Goal: Information Seeking & Learning: Check status

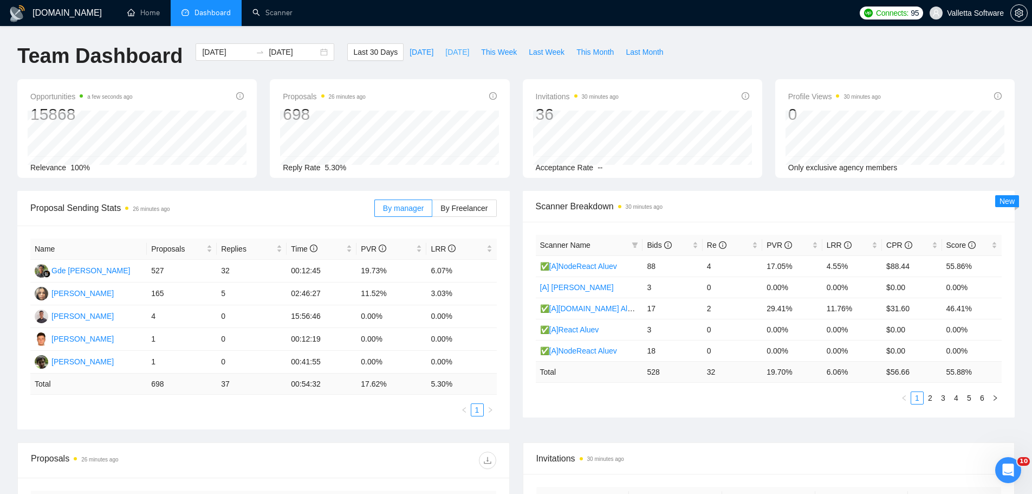
drag, startPoint x: 0, startPoint y: 0, endPoint x: 458, endPoint y: 51, distance: 460.7
click at [458, 51] on span "[DATE]" at bounding box center [457, 52] width 24 height 12
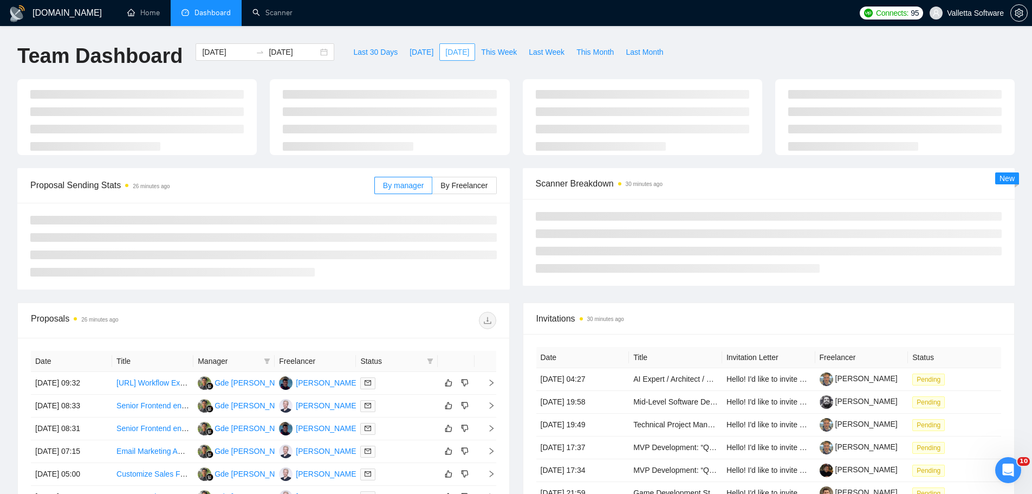
type input "[DATE]"
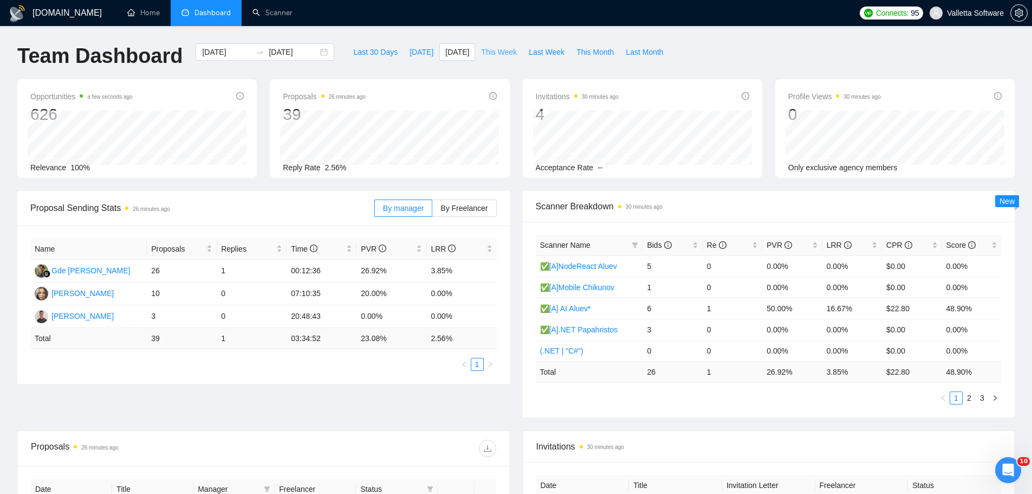
click at [500, 52] on span "This Week" at bounding box center [499, 52] width 36 height 12
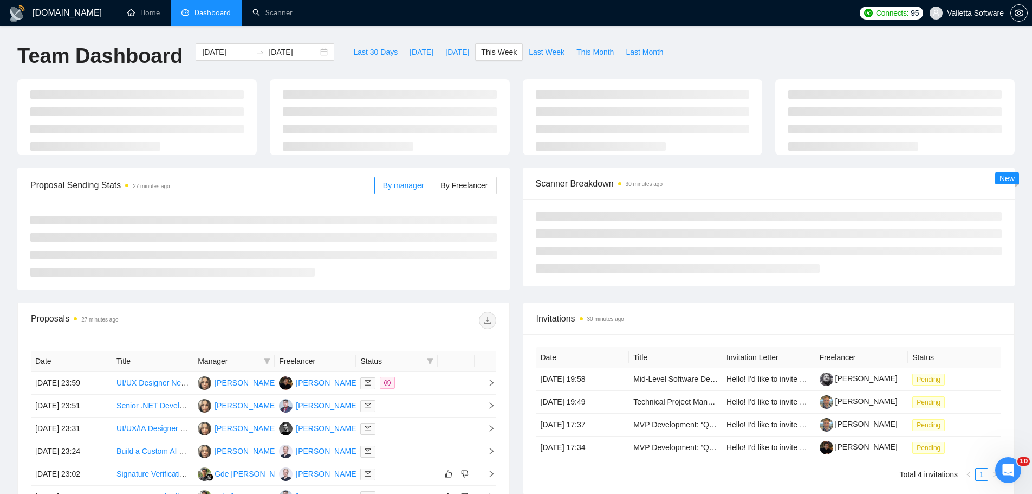
type input "[DATE]"
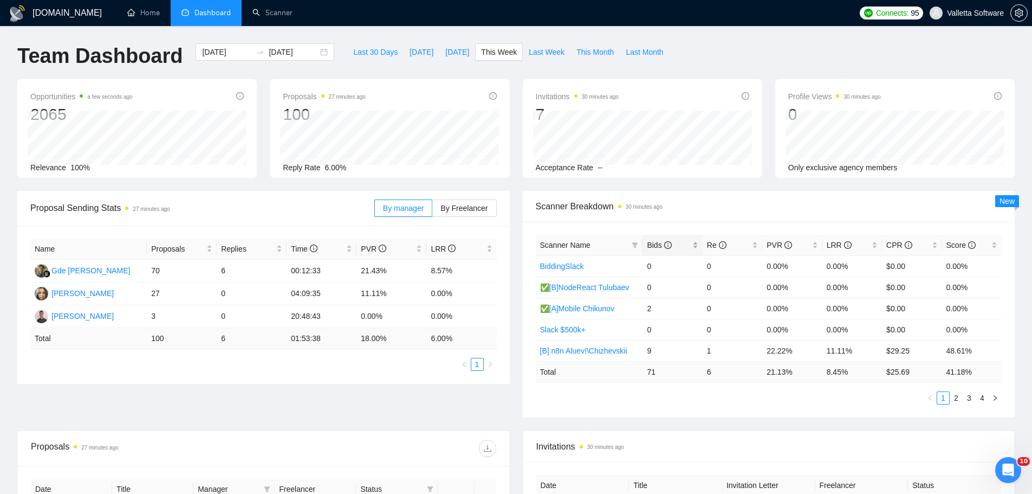
click at [659, 241] on span "Bids" at bounding box center [659, 245] width 24 height 9
click at [536, 50] on span "Last Week" at bounding box center [547, 52] width 36 height 12
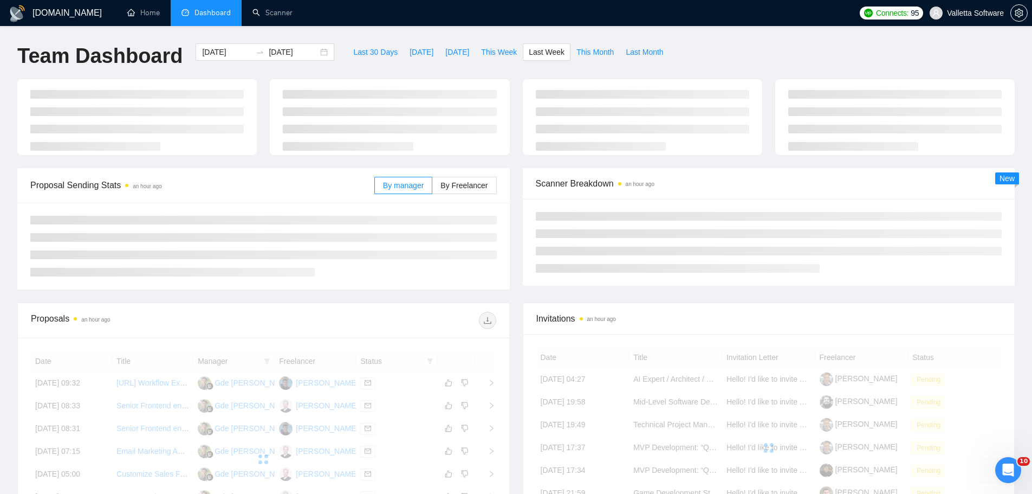
type input "[DATE]"
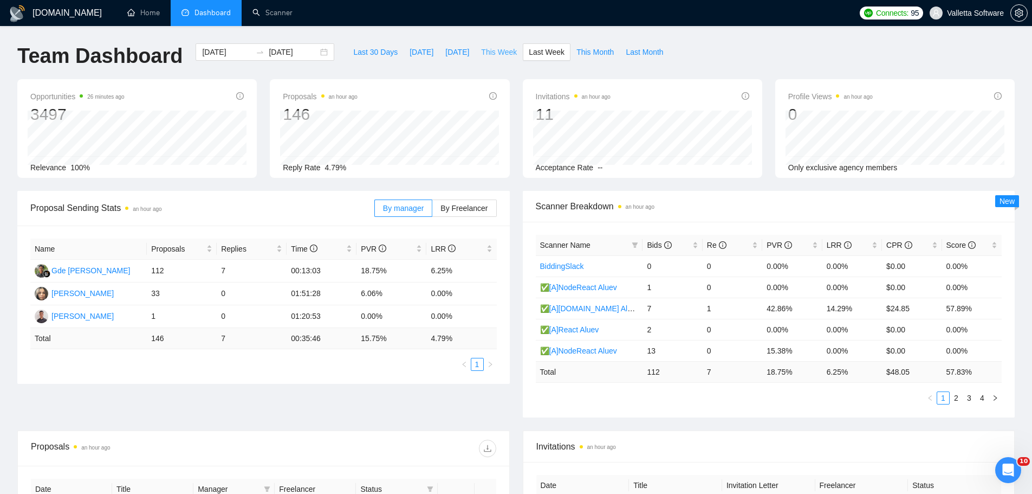
click at [489, 50] on span "This Week" at bounding box center [499, 52] width 36 height 12
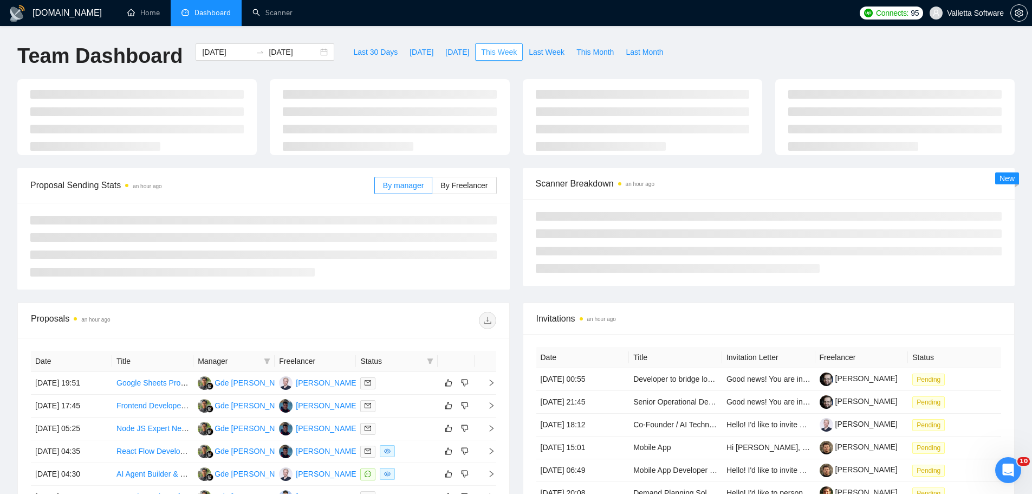
type input "[DATE]"
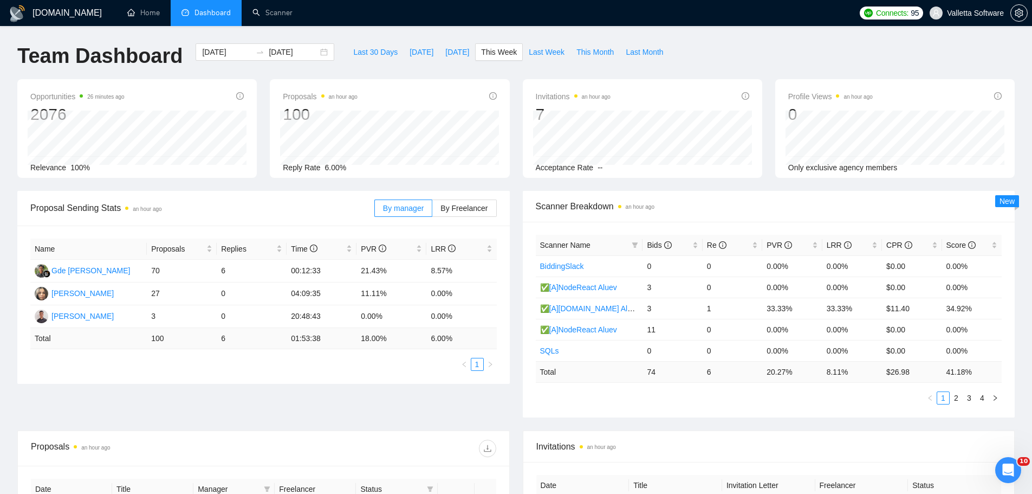
click at [679, 223] on div "Scanner Name Bids Re PVR LRR CPR Score BiddingSlack 0 0 0.00% 0.00% $0.00 0.00%…" at bounding box center [769, 320] width 492 height 196
click at [670, 242] on icon "info-circle" at bounding box center [668, 245] width 8 height 8
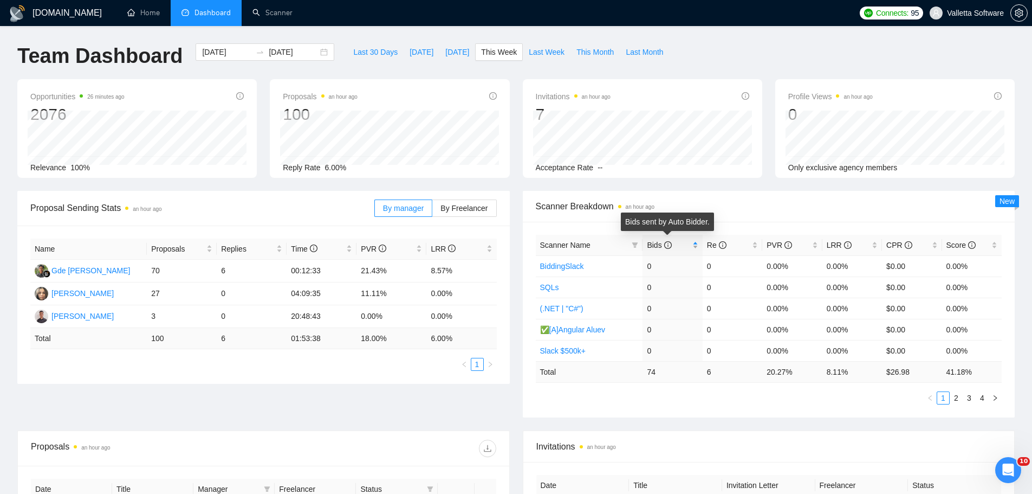
click at [670, 242] on icon "info-circle" at bounding box center [668, 245] width 8 height 8
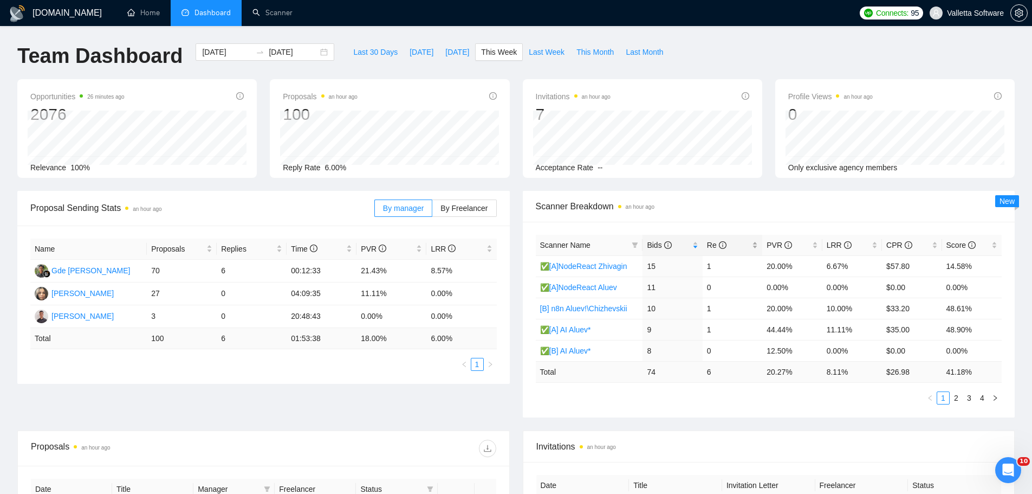
click at [733, 246] on span "Re" at bounding box center [728, 245] width 43 height 12
click at [734, 246] on span "Re" at bounding box center [728, 245] width 43 height 12
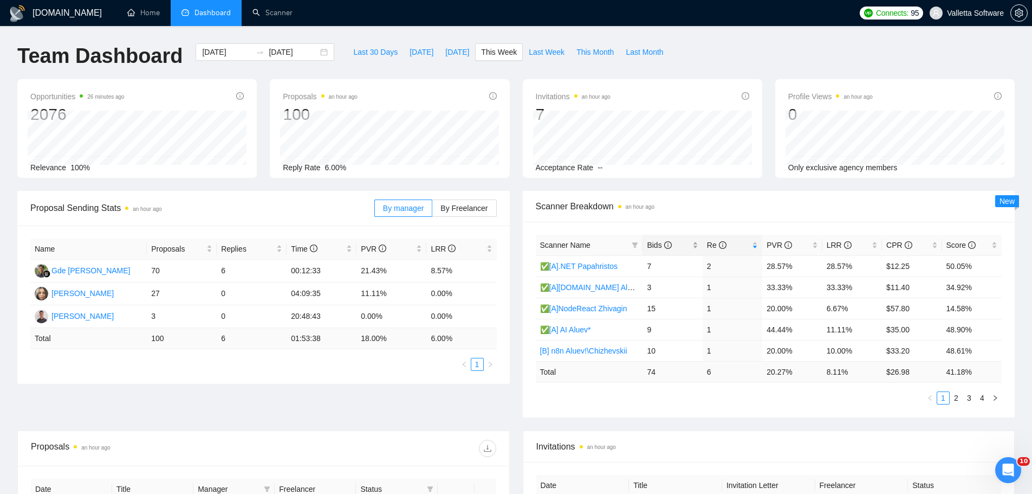
click at [657, 243] on span "Bids" at bounding box center [659, 245] width 24 height 9
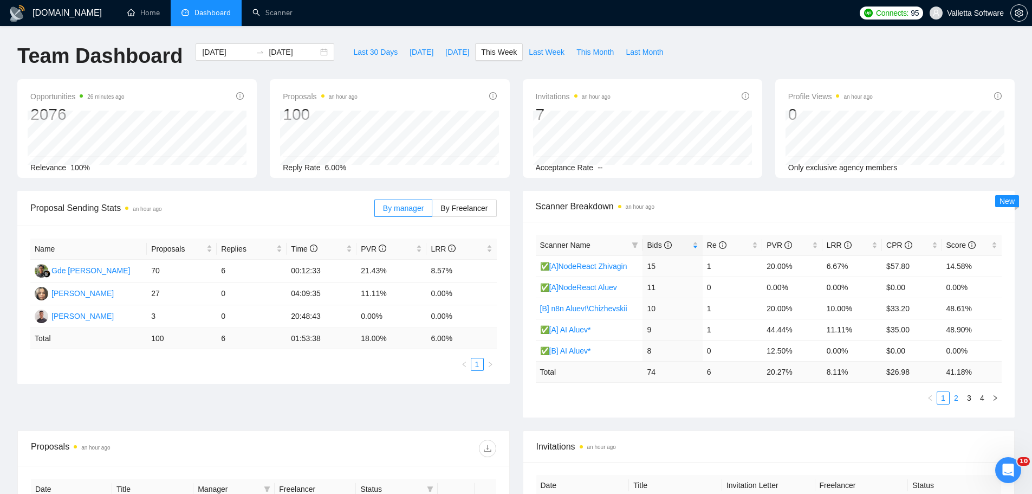
click at [961, 397] on link "2" at bounding box center [956, 398] width 12 height 12
